Goal: Task Accomplishment & Management: Use online tool/utility

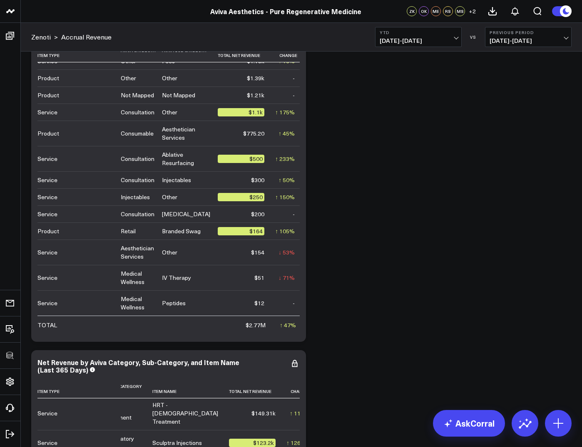
scroll to position [3291, 0]
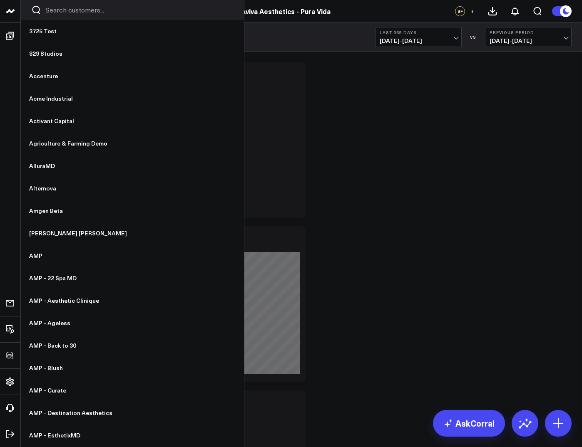
click at [52, 10] on input "Search customers input" at bounding box center [139, 9] width 188 height 9
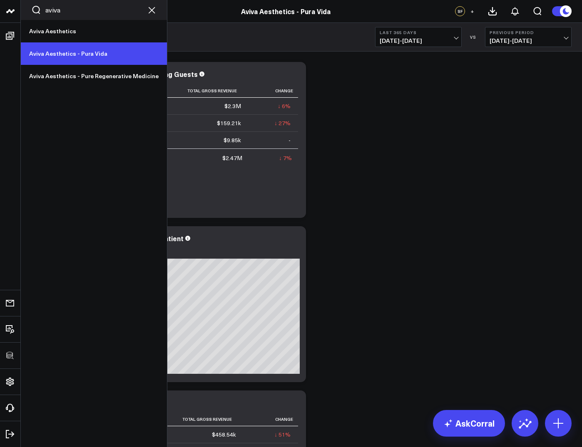
type input "aviva"
click at [64, 52] on link "Aviva Aesthetics - Pura Vida" at bounding box center [94, 53] width 146 height 22
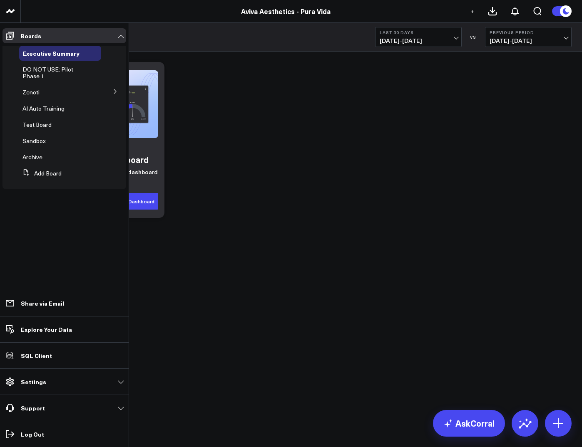
click at [121, 89] on button at bounding box center [115, 91] width 22 height 12
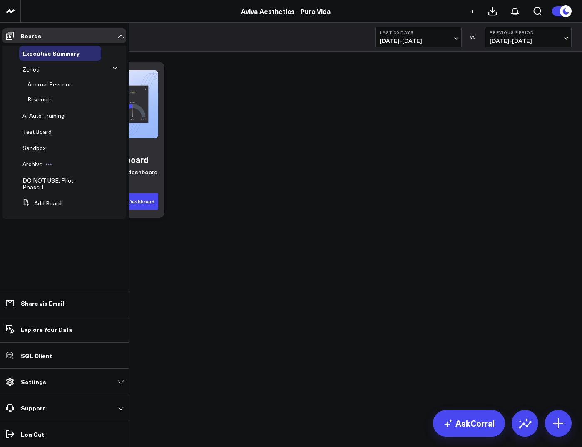
click at [31, 165] on span "Archive" at bounding box center [32, 164] width 20 height 8
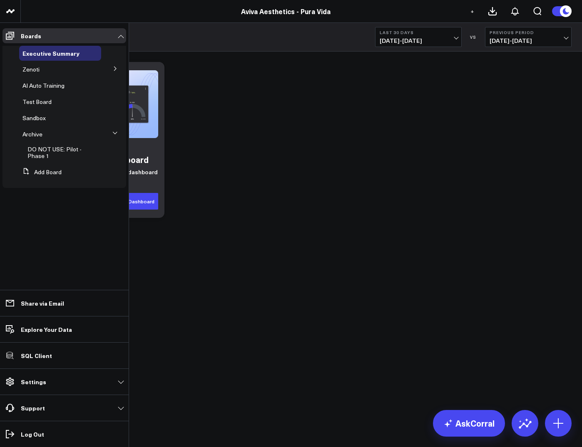
click at [117, 134] on button at bounding box center [115, 133] width 12 height 22
click at [113, 134] on li "Archive DO NOT USE: Pilot - Phase 1" at bounding box center [64, 134] width 124 height 15
click at [30, 131] on span "Archive" at bounding box center [32, 134] width 20 height 8
click at [34, 132] on span "Archive" at bounding box center [32, 134] width 20 height 8
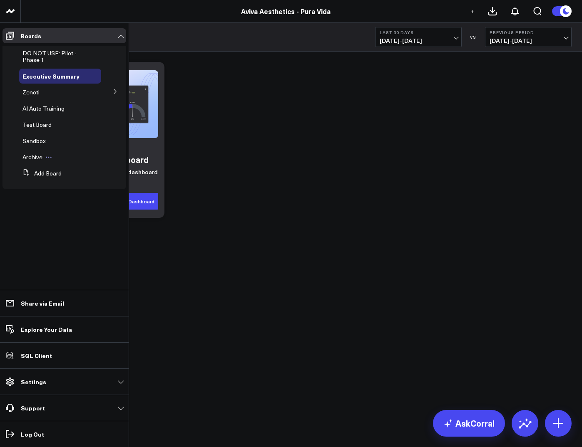
click at [34, 154] on span "Archive" at bounding box center [32, 157] width 20 height 8
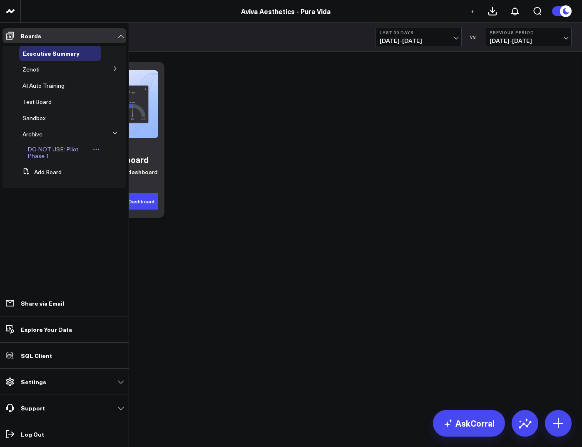
click at [37, 152] on span "DO NOT USE: Pilot - Phase 1" at bounding box center [54, 152] width 54 height 15
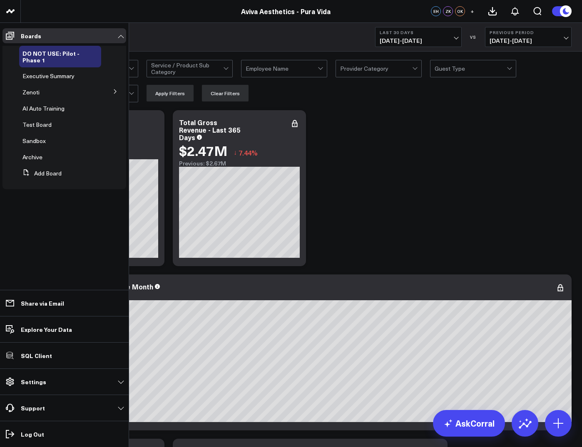
click at [109, 93] on button at bounding box center [115, 91] width 22 height 12
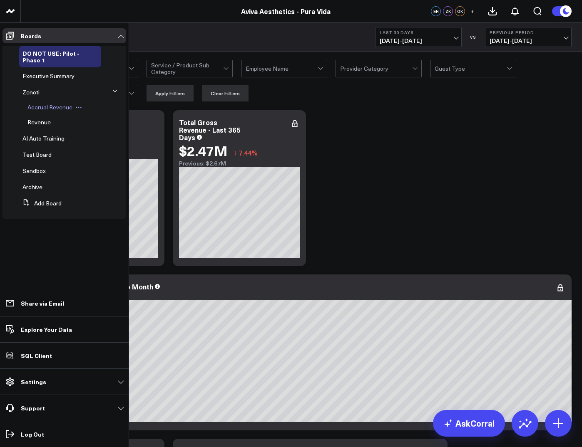
click at [44, 106] on span "Accrual Revenue" at bounding box center [49, 107] width 45 height 8
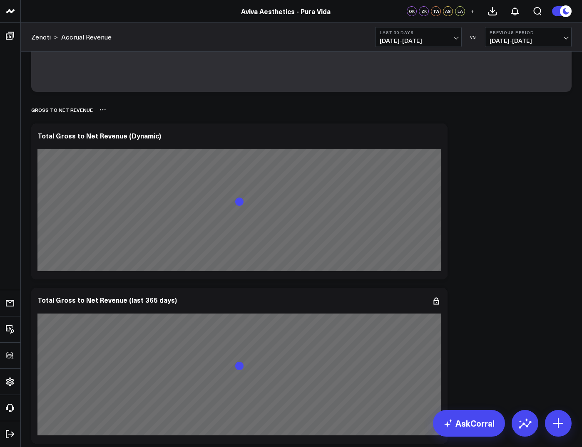
scroll to position [185, 0]
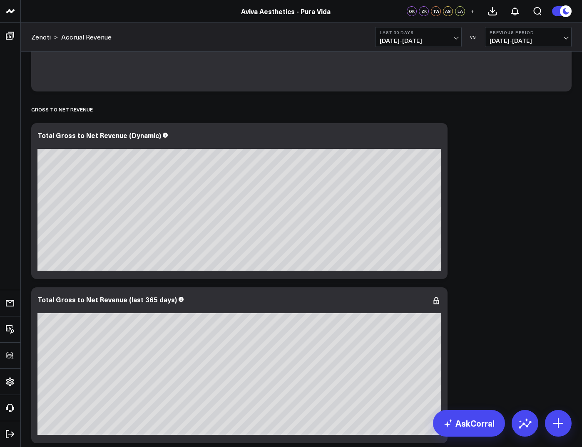
click at [429, 44] on span "08/17/25 - 09/15/25" at bounding box center [418, 40] width 77 height 7
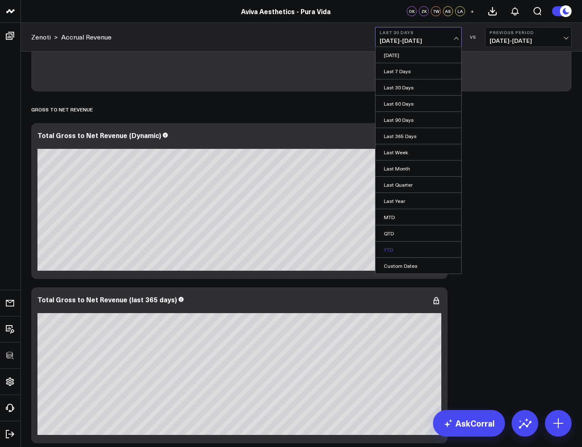
click at [389, 255] on link "YTD" at bounding box center [418, 250] width 86 height 16
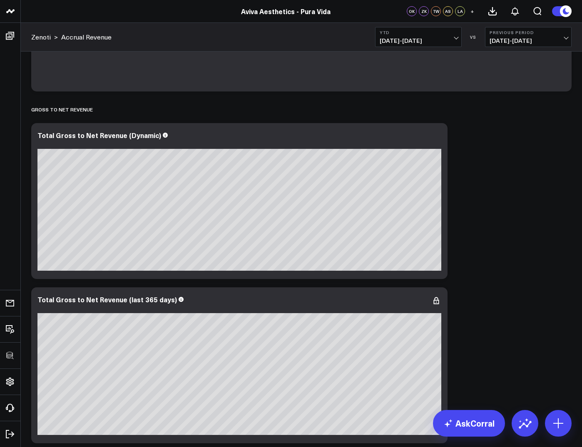
click at [230, 31] on div "Zenoti > Accrual Revenue YTD 01/01/25 - 09/15/25 VS Previous Period 04/18/24 - …" at bounding box center [301, 37] width 561 height 29
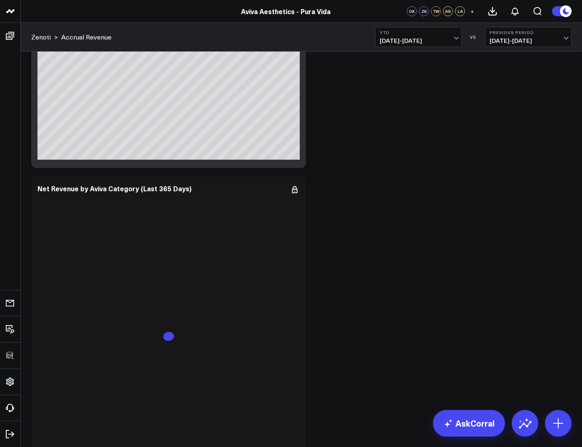
scroll to position [3138, 0]
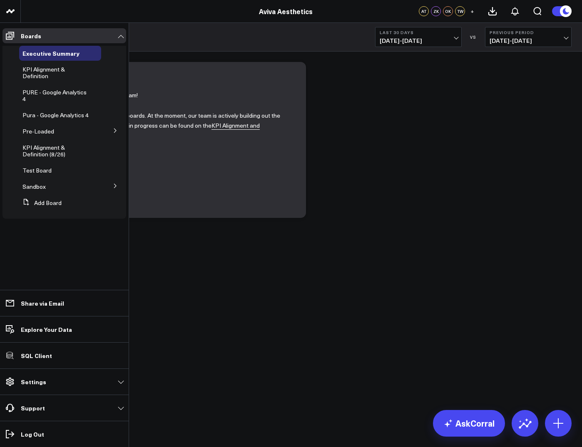
click at [121, 186] on button at bounding box center [115, 185] width 22 height 12
click at [116, 128] on icon at bounding box center [115, 130] width 5 height 5
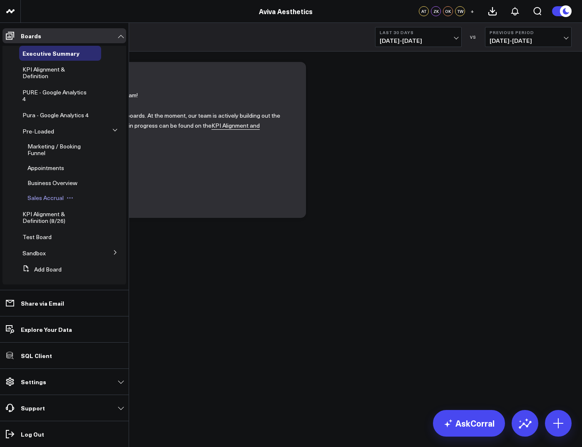
click at [40, 202] on span "Sales Accrual" at bounding box center [45, 198] width 36 height 8
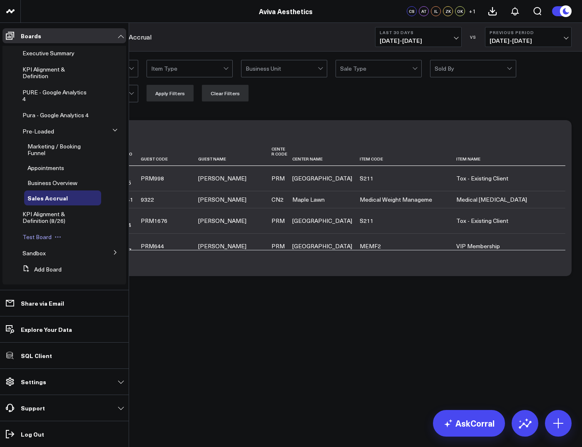
click at [32, 241] on span "Test Board" at bounding box center [36, 237] width 29 height 8
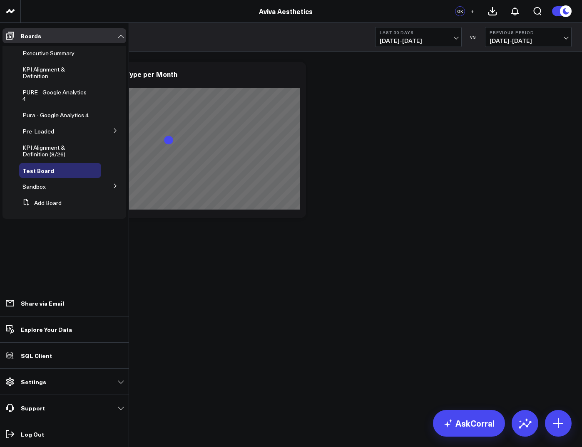
click at [116, 184] on icon at bounding box center [115, 186] width 5 height 5
click at [32, 203] on span "test" at bounding box center [32, 202] width 10 height 8
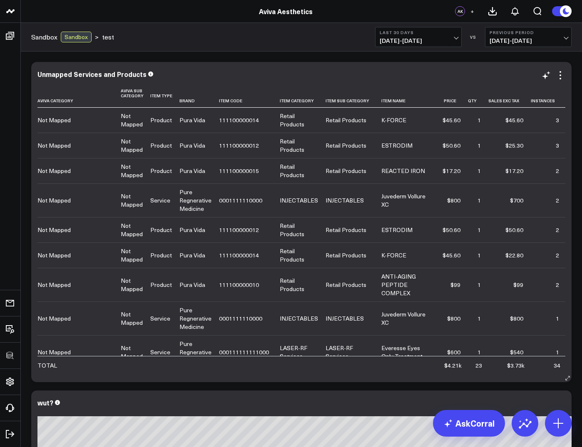
scroll to position [519, 0]
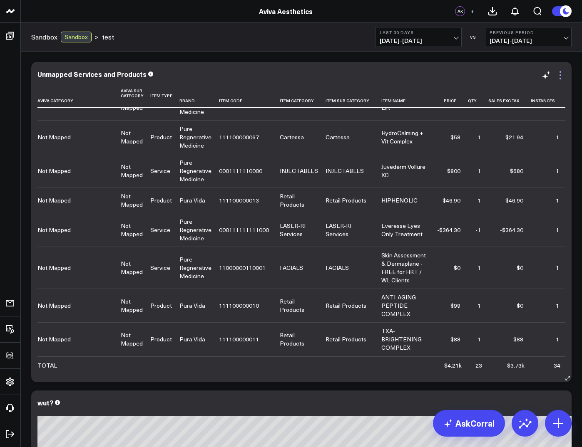
click at [558, 72] on icon at bounding box center [560, 75] width 10 height 10
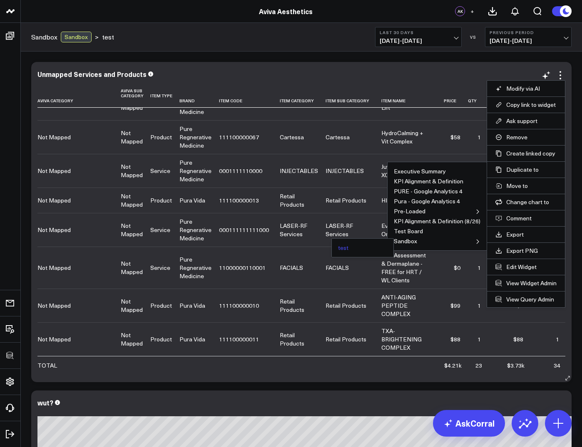
click at [342, 249] on button "test" at bounding box center [343, 248] width 10 height 6
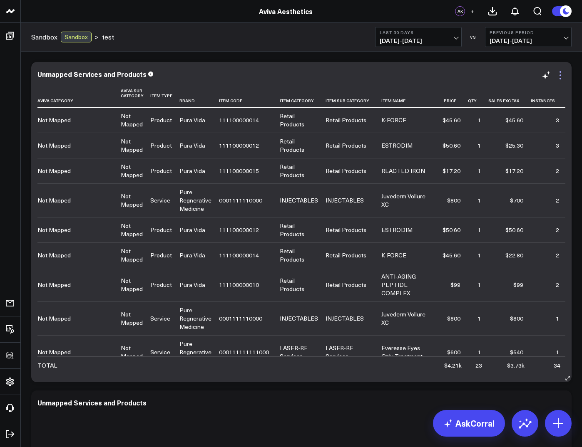
click at [558, 75] on icon at bounding box center [560, 75] width 10 height 10
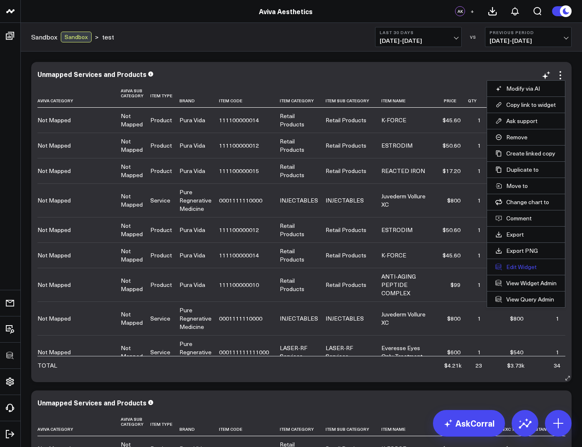
click at [520, 268] on button "Edit Widget" at bounding box center [525, 266] width 61 height 7
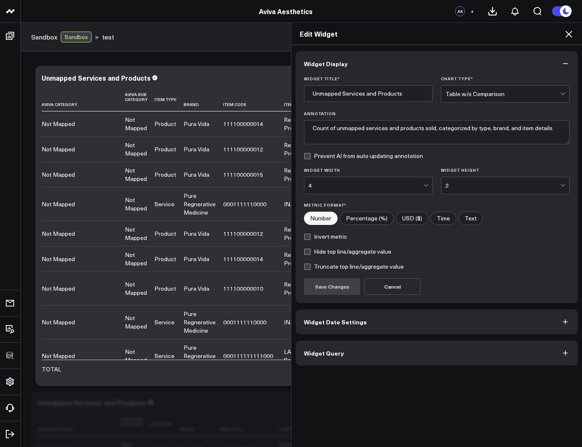
click at [401, 362] on button "Widget Query" at bounding box center [436, 353] width 282 height 25
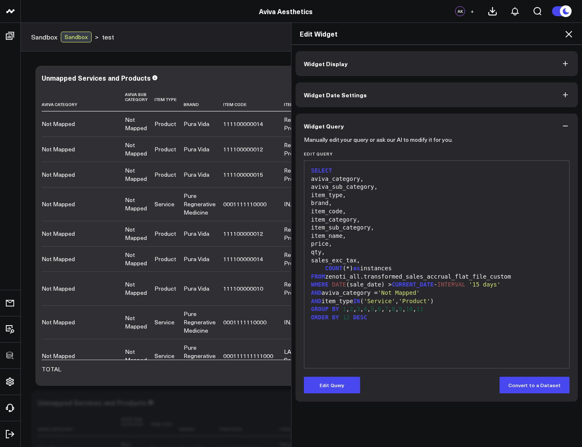
click at [443, 297] on div "AND aviva_category = 'Not Mapped'" at bounding box center [436, 293] width 256 height 8
click at [444, 300] on div "AND item_type IN ( 'Service' , 'Product' )" at bounding box center [436, 302] width 256 height 8
click at [340, 386] on button "Edit Query" at bounding box center [332, 385] width 56 height 17
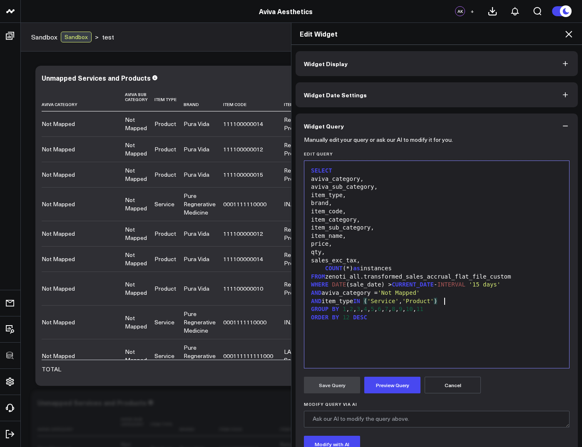
click at [437, 298] on span ")" at bounding box center [435, 301] width 3 height 7
click at [386, 386] on button "Preview Query" at bounding box center [392, 385] width 56 height 17
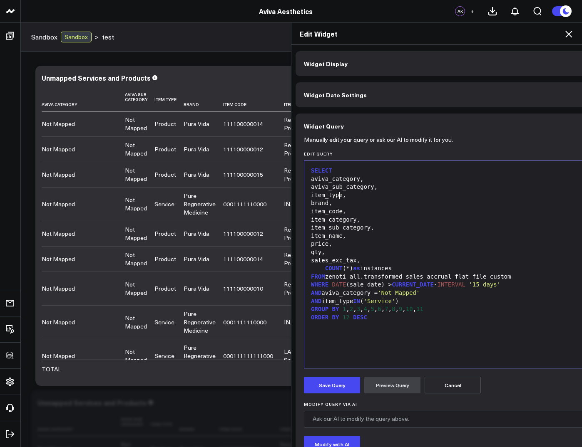
click at [337, 197] on div "item_type," at bounding box center [449, 195] width 282 height 8
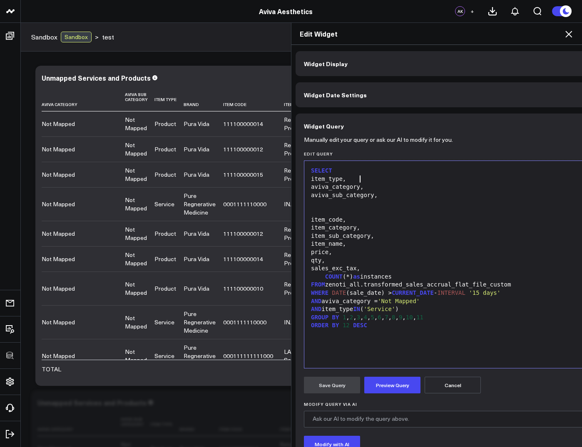
click at [364, 179] on div "item_type," at bounding box center [449, 179] width 282 height 8
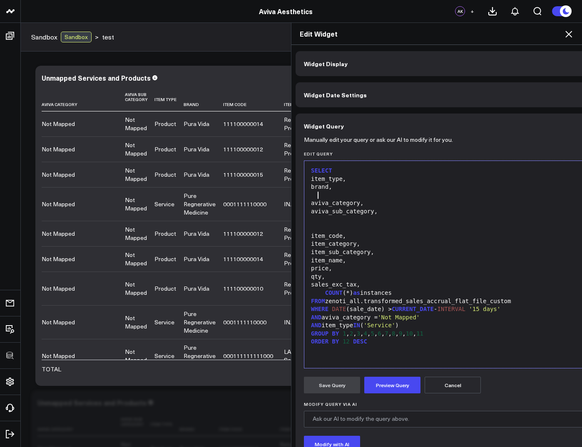
click at [338, 234] on div "item_code," at bounding box center [449, 236] width 282 height 8
click at [333, 197] on div at bounding box center [449, 195] width 282 height 8
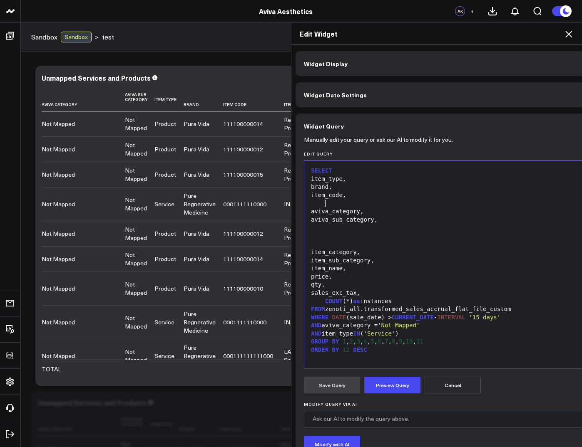
click at [325, 252] on div "item_category," at bounding box center [449, 252] width 282 height 8
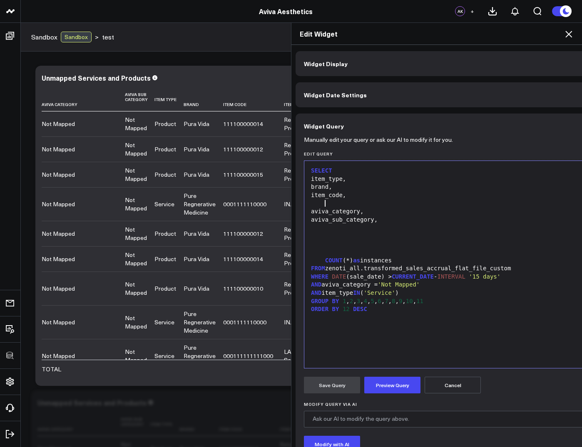
click at [332, 203] on div at bounding box center [449, 203] width 282 height 8
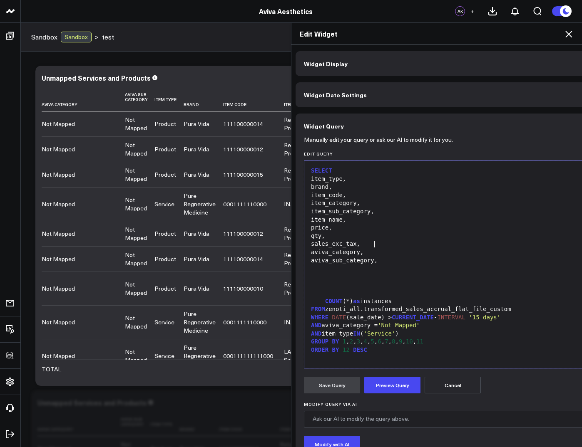
click at [352, 288] on div at bounding box center [449, 285] width 282 height 8
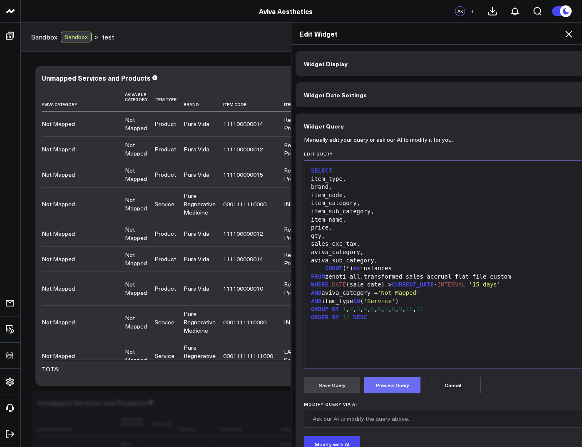
click at [382, 387] on button "Preview Query" at bounding box center [392, 385] width 56 height 17
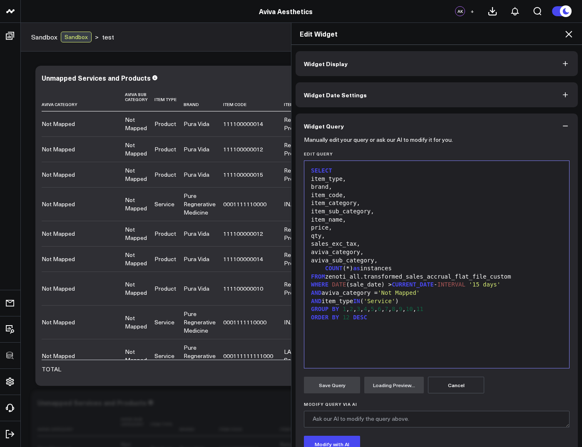
scroll to position [64, 0]
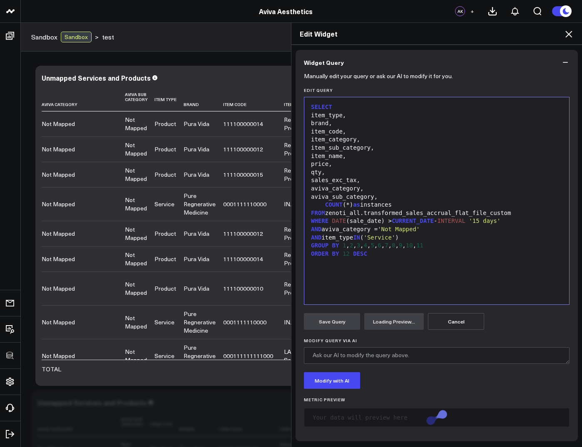
click at [457, 326] on button "Cancel" at bounding box center [456, 321] width 56 height 17
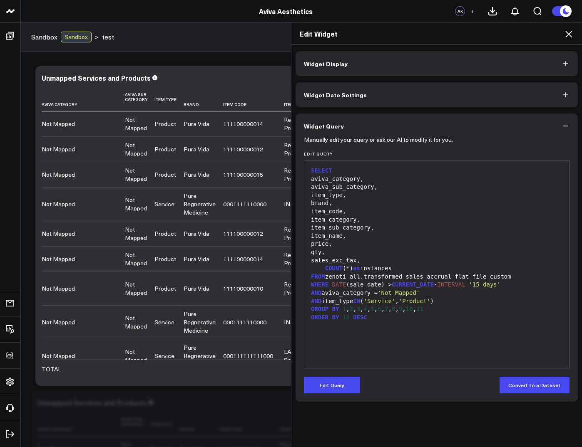
scroll to position [0, 0]
click at [340, 384] on button "Edit Query" at bounding box center [332, 385] width 56 height 17
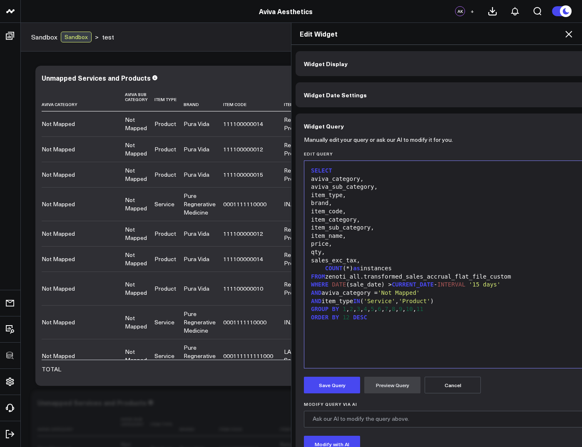
click at [430, 300] on span "'Product'" at bounding box center [415, 301] width 32 height 7
click at [398, 387] on button "Preview Query" at bounding box center [392, 385] width 56 height 17
click at [330, 385] on button "Save Query" at bounding box center [332, 385] width 56 height 17
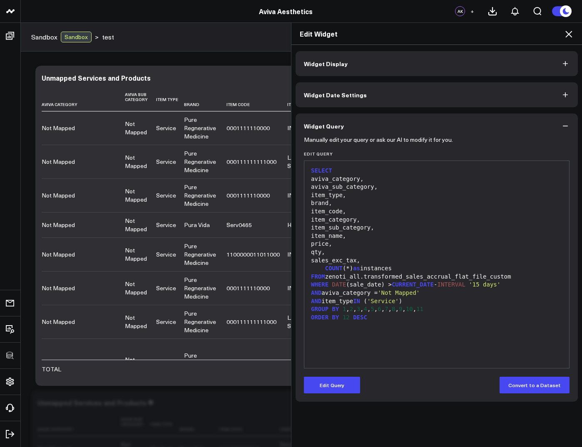
click at [568, 35] on icon at bounding box center [568, 34] width 10 height 10
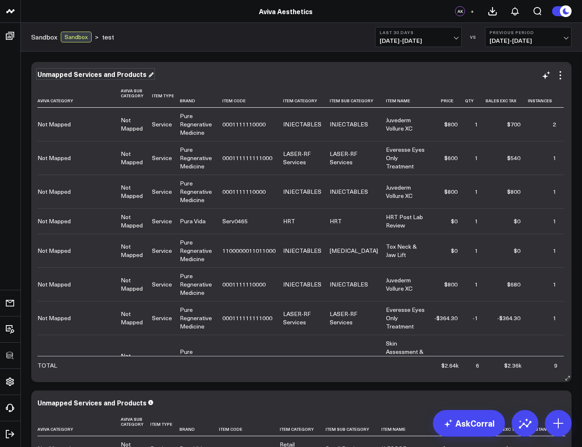
click at [139, 75] on div "Unmapped Services and Products" at bounding box center [95, 73] width 116 height 9
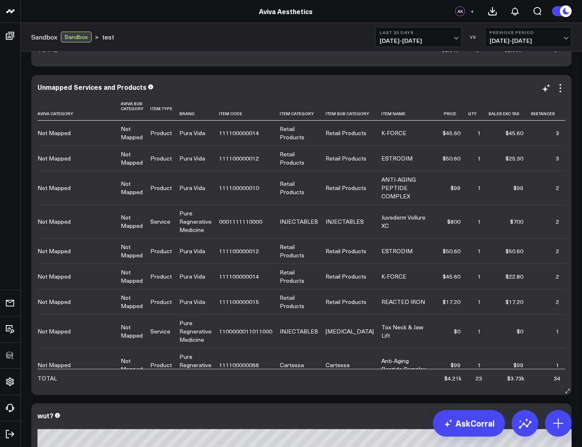
scroll to position [340, 0]
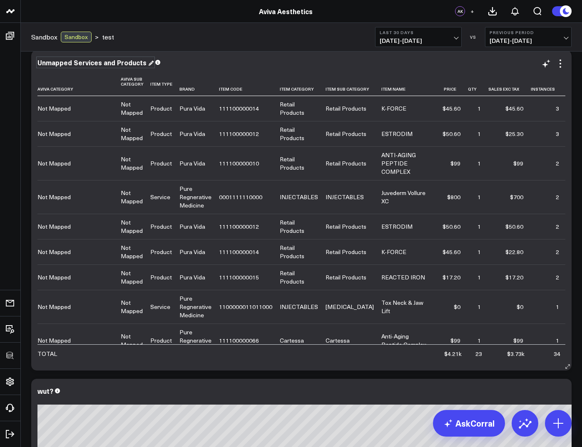
click at [115, 62] on div "Unmapped Services and Products" at bounding box center [95, 62] width 116 height 9
click at [115, 62] on div "Unmapped Services and Products" at bounding box center [92, 62] width 111 height 9
click at [558, 65] on icon at bounding box center [560, 64] width 10 height 10
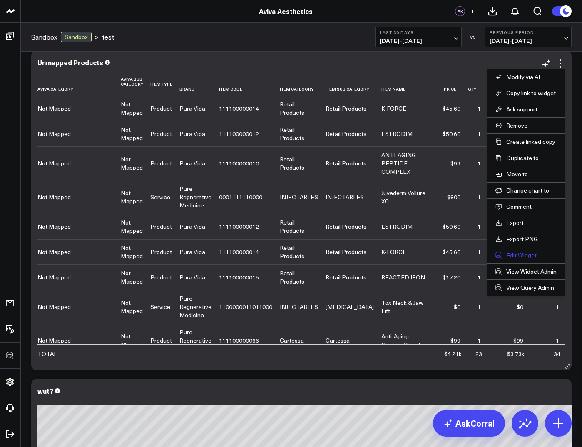
click at [520, 258] on button "Edit Widget" at bounding box center [525, 255] width 61 height 7
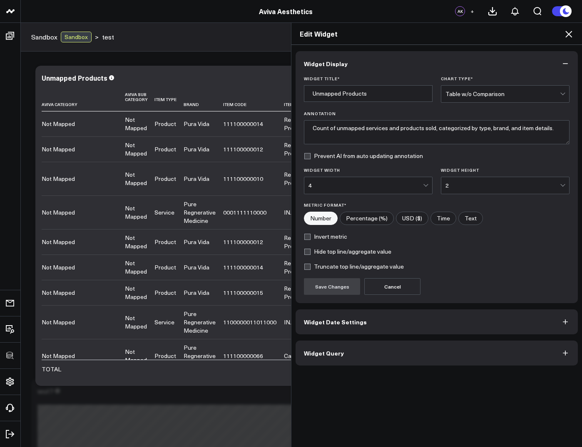
click at [372, 364] on button "Widget Query" at bounding box center [436, 353] width 282 height 25
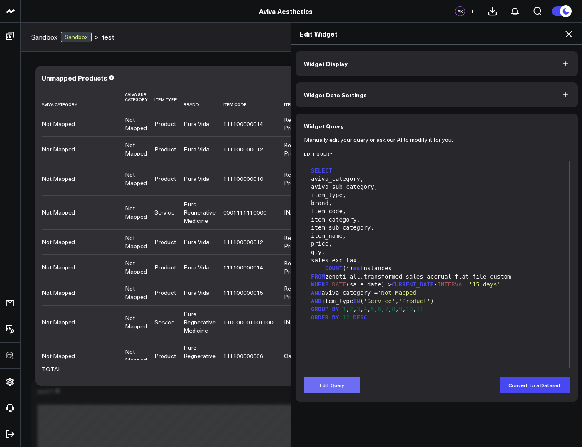
click at [340, 386] on button "Edit Query" at bounding box center [332, 385] width 56 height 17
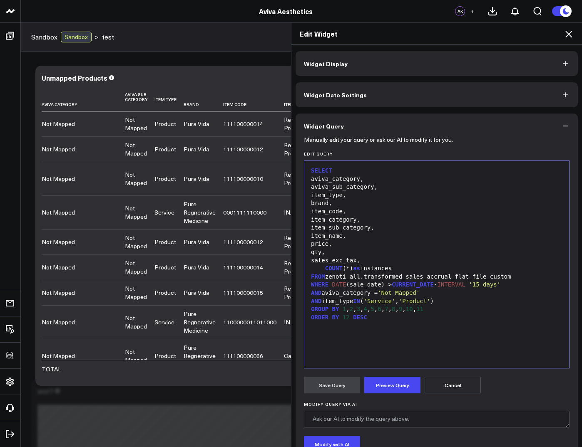
click at [408, 298] on div "AND item_type IN ( 'Service' , 'Product' )" at bounding box center [436, 302] width 256 height 8
click at [399, 387] on button "Preview Query" at bounding box center [392, 385] width 56 height 17
click at [335, 385] on button "Save Query" at bounding box center [332, 385] width 56 height 17
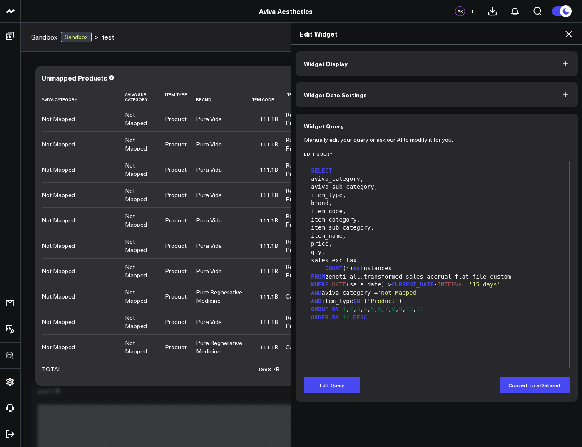
click at [570, 34] on icon at bounding box center [568, 34] width 10 height 10
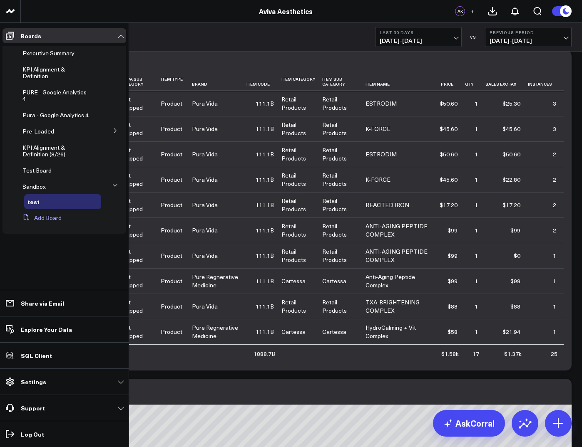
click at [44, 220] on button "Add Board" at bounding box center [40, 218] width 42 height 15
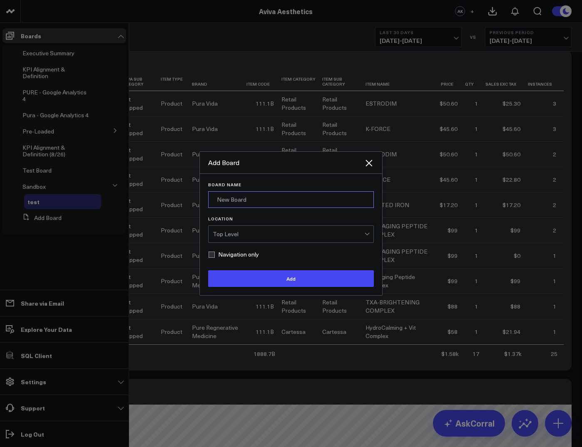
click at [245, 199] on input "Board Name" at bounding box center [291, 199] width 166 height 17
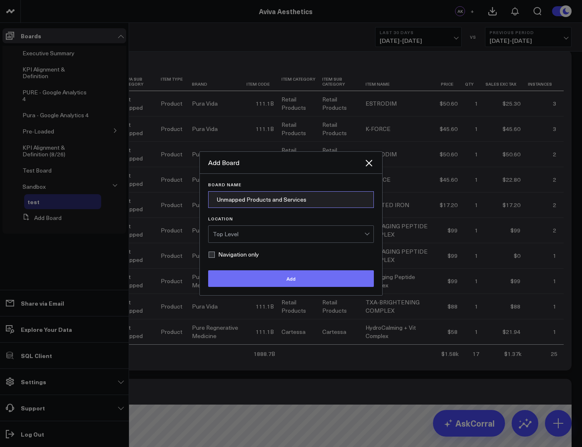
type input "Unmapped Products and Services"
click at [281, 284] on button "Add" at bounding box center [291, 278] width 166 height 17
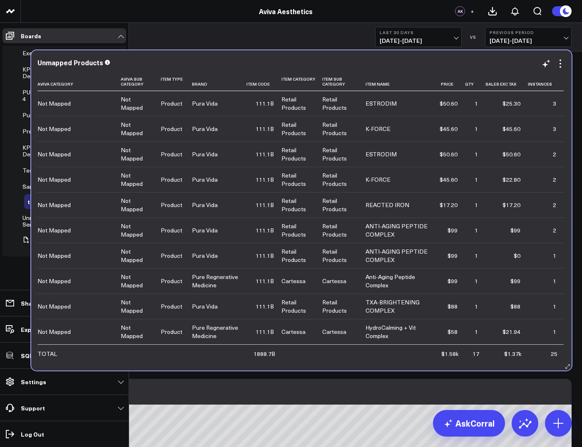
click at [514, 60] on div "Unmapped Products" at bounding box center [301, 62] width 528 height 7
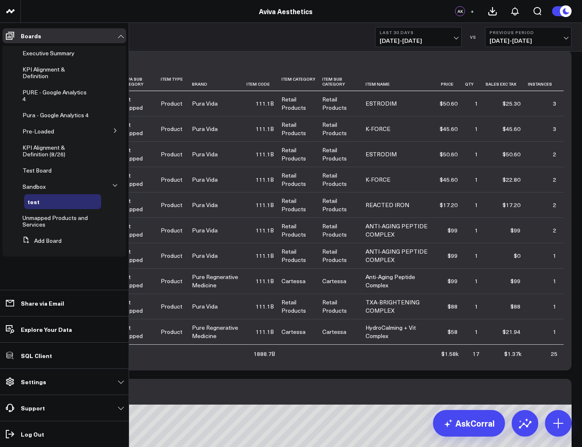
click at [576, 55] on div "Modify via AI Copy link to widget Ask support Remove Create linked copy Executi…" at bounding box center [301, 150] width 561 height 878
click at [538, 375] on div "Modify via AI Copy link to widget Ask support Remove Create linked copy Executi…" at bounding box center [301, 128] width 548 height 822
click at [13, 32] on icon at bounding box center [10, 36] width 10 height 10
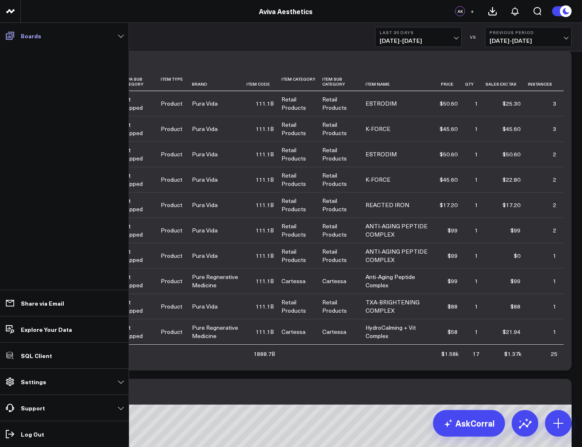
click at [13, 32] on icon at bounding box center [10, 36] width 10 height 10
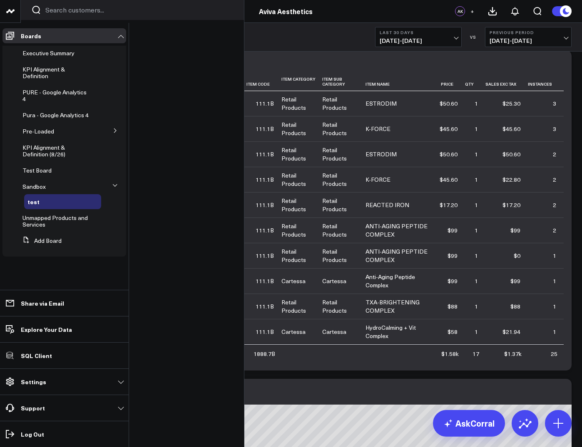
click at [12, 17] on link at bounding box center [10, 11] width 21 height 23
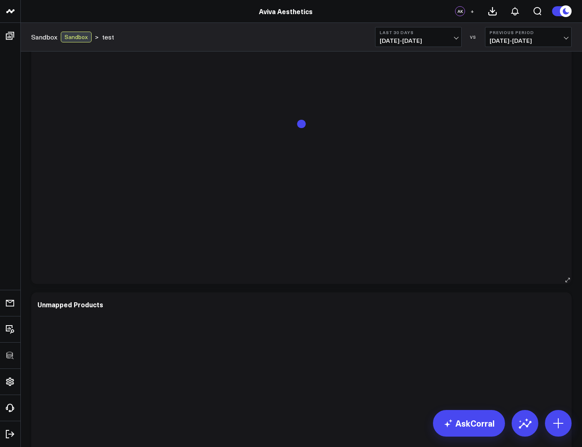
scroll to position [123, 0]
click at [559, 283] on icon at bounding box center [560, 281] width 10 height 10
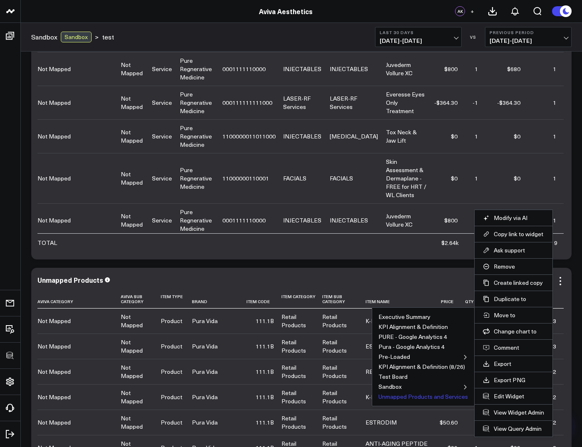
click at [410, 396] on button "Unmapped Products and Services" at bounding box center [422, 397] width 89 height 6
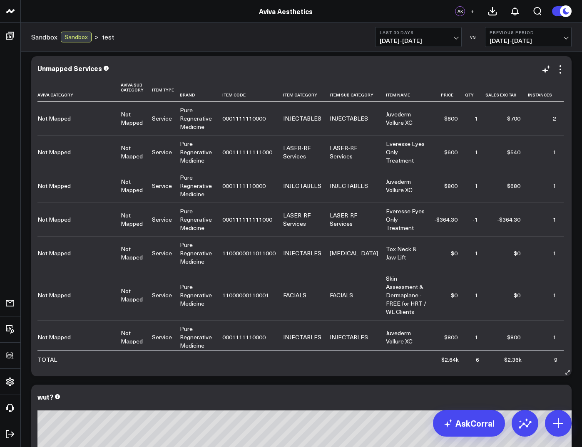
scroll to position [0, 0]
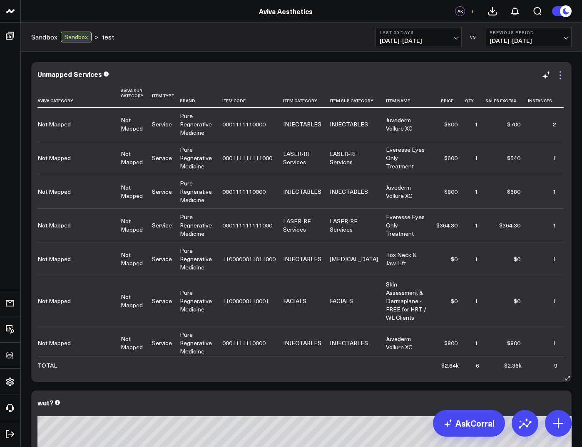
click at [559, 78] on icon at bounding box center [560, 75] width 10 height 10
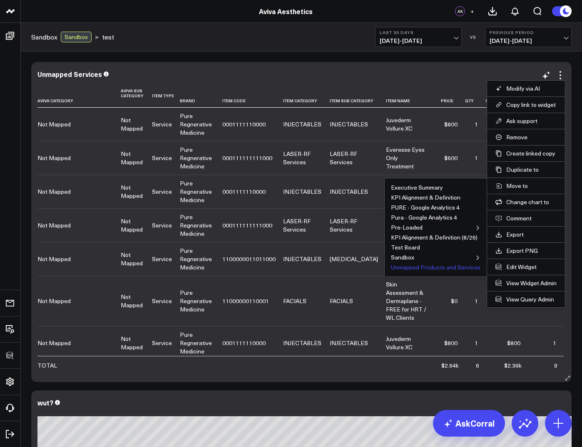
click at [424, 270] on button "Unmapped Products and Services" at bounding box center [435, 268] width 89 height 6
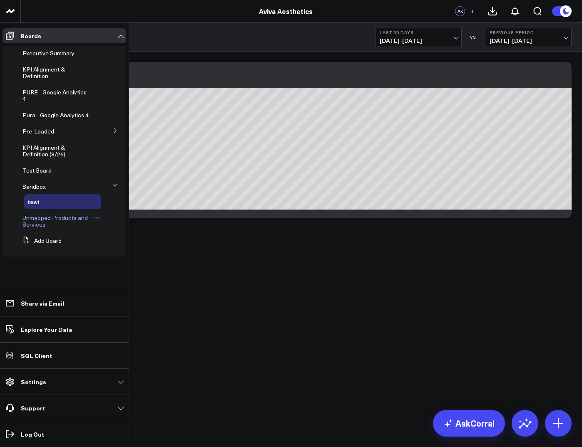
click at [30, 220] on span "Unmapped Products and Services" at bounding box center [54, 221] width 65 height 15
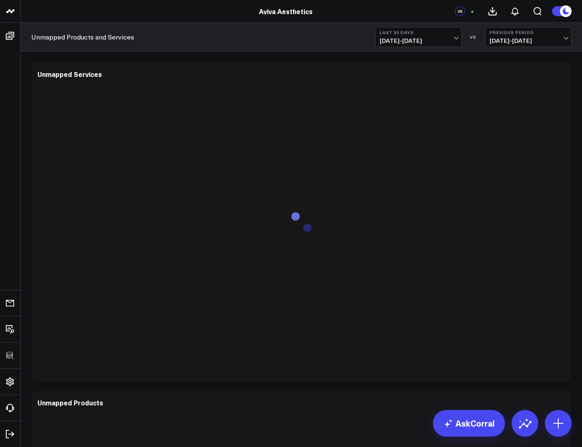
click at [471, 12] on span "+" at bounding box center [472, 11] width 4 height 6
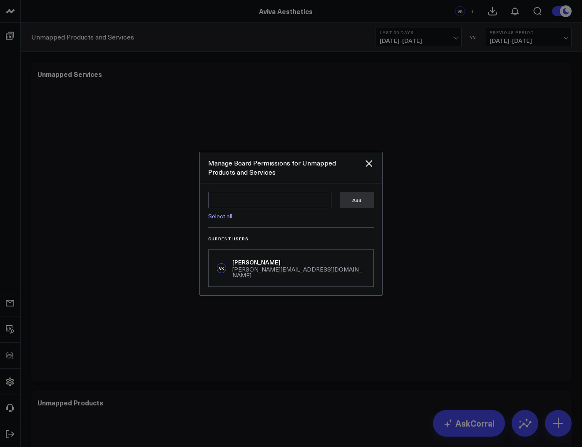
click at [227, 220] on link "Select all" at bounding box center [220, 216] width 24 height 8
type textarea "@Corral Support @Arthur Test @Isabel Lindsay @Zachary Katsulis @Omer Karaayvaz …"
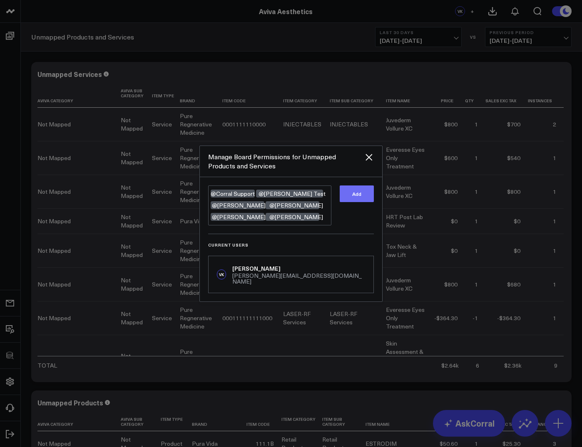
click at [365, 200] on button "Add" at bounding box center [357, 194] width 34 height 17
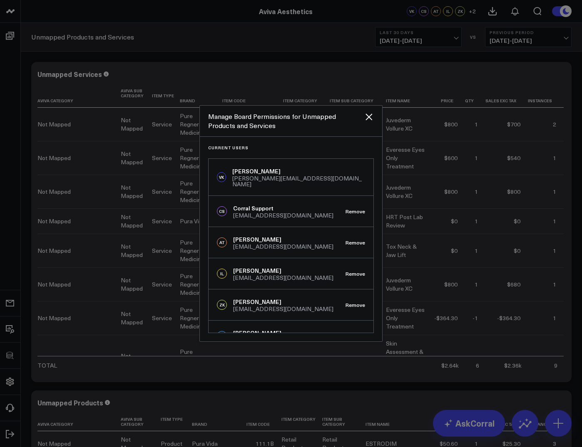
click at [370, 124] on div "Manage Board Permissions for Unmapped Products and Services" at bounding box center [291, 121] width 182 height 31
click at [370, 117] on icon "Close" at bounding box center [368, 117] width 7 height 7
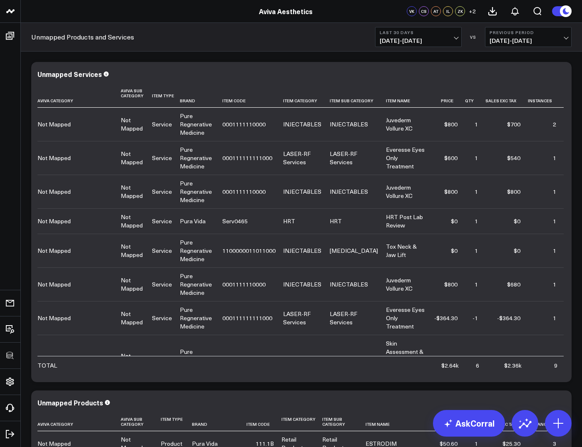
click at [285, 34] on div "Unmapped Products and Services Last 30 Days 08/17/25 - 09/15/25 VS Previous Per…" at bounding box center [301, 37] width 561 height 29
click at [246, 32] on div "Unmapped Products and Services Last 30 Days 08/17/25 - 09/15/25 VS Previous Per…" at bounding box center [301, 37] width 561 height 29
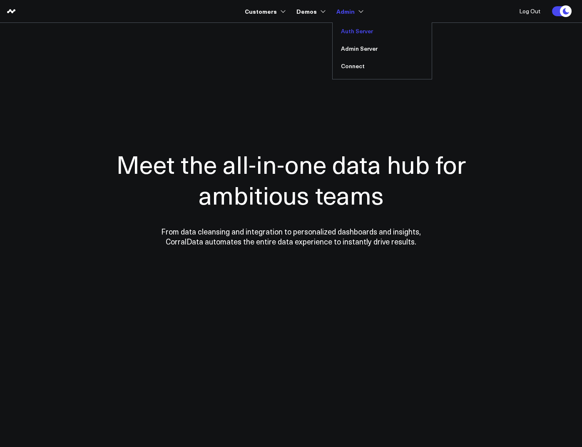
click at [353, 31] on link "Auth Server" at bounding box center [381, 30] width 99 height 17
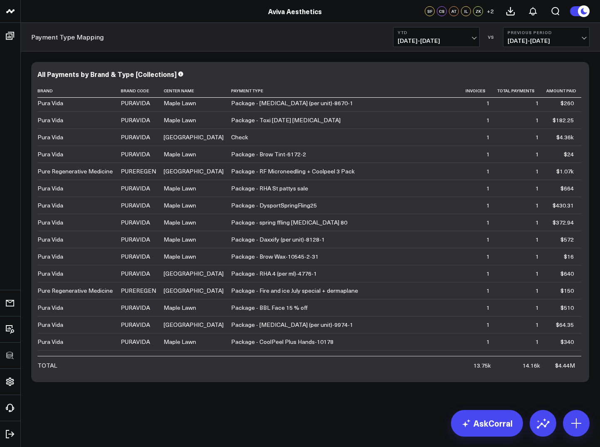
scroll to position [7472, 0]
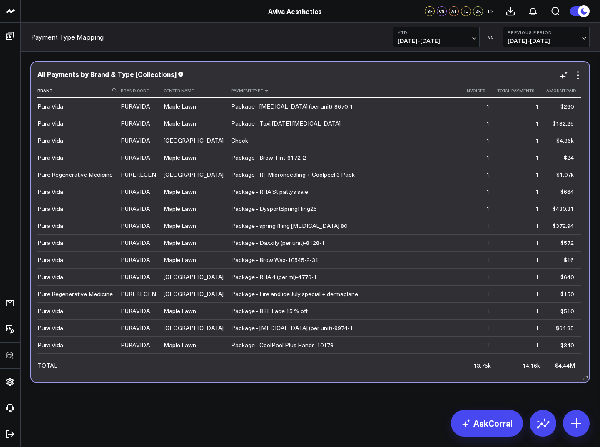
click at [263, 92] on icon at bounding box center [266, 90] width 7 height 5
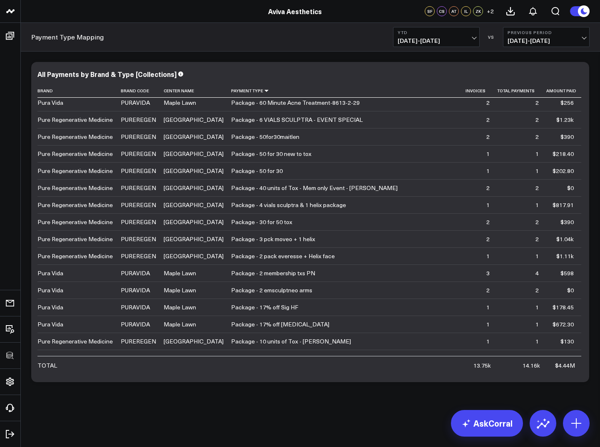
scroll to position [14786, 0]
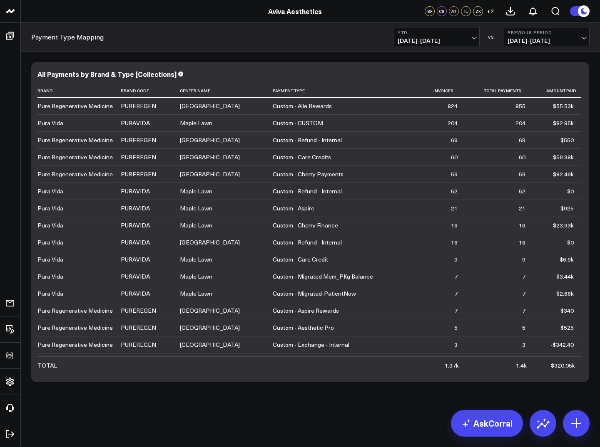
click at [430, 40] on span "[DATE] - [DATE]" at bounding box center [435, 40] width 77 height 7
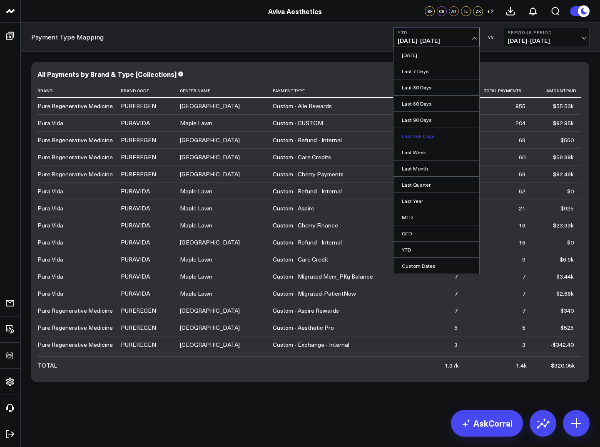
click at [423, 134] on link "Last 365 Days" at bounding box center [436, 136] width 86 height 16
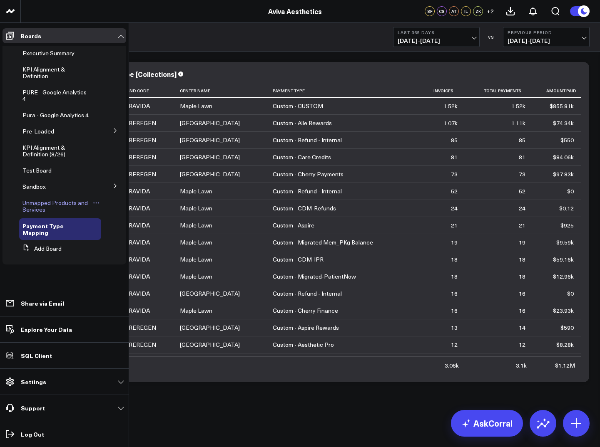
click at [32, 203] on span "Unmapped Products and Services" at bounding box center [54, 206] width 65 height 15
